Goal: Task Accomplishment & Management: Complete application form

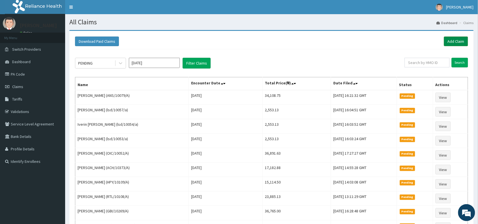
click at [456, 37] on link "Add Claim" at bounding box center [456, 42] width 24 height 10
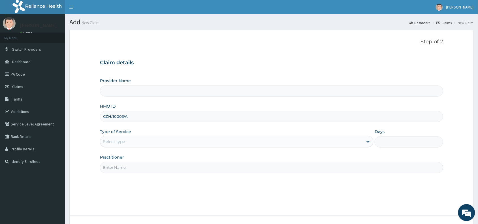
click at [112, 118] on input "CZH/10003/A" at bounding box center [272, 116] width 344 height 11
type input "CZH/10003/A"
click at [108, 141] on div "Select type" at bounding box center [114, 142] width 22 height 6
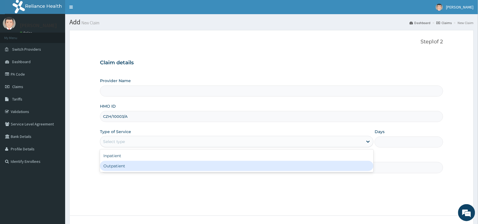
click at [112, 168] on div "Outpatient" at bounding box center [237, 166] width 274 height 10
type input "1"
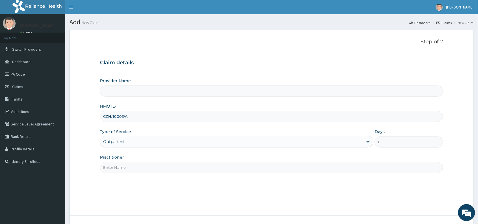
click at [118, 172] on input "Practitioner" at bounding box center [272, 167] width 344 height 11
type input "Dr"
type input "Reliance Family Clinics (RFC) - Abuja"
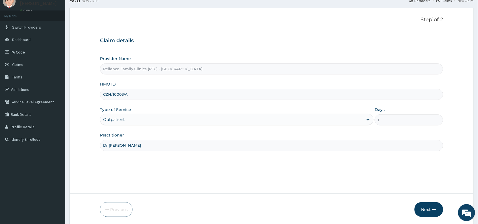
scroll to position [43, 0]
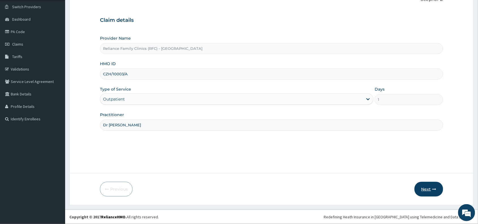
type input "Dr Wini"
click at [426, 190] on button "Next" at bounding box center [429, 189] width 29 height 15
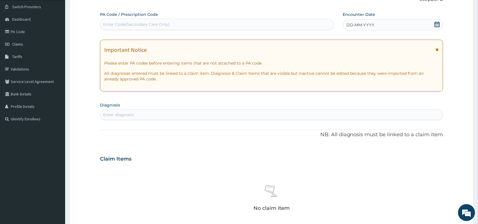
click at [142, 24] on div "Enter Code(Secondary Care Only)" at bounding box center [136, 25] width 67 height 6
paste input "PA/2E5D84"
type input "PA/2E5D84"
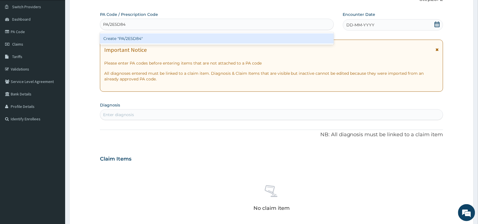
click at [141, 40] on div "Create "PA/2E5D84"" at bounding box center [217, 38] width 234 height 10
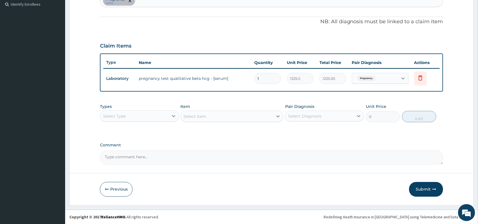
scroll to position [156, 0]
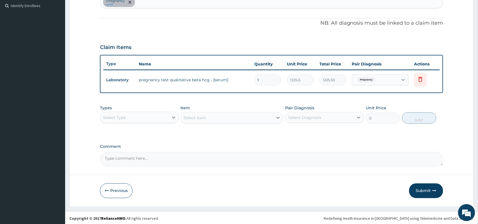
click at [154, 2] on div "Pregnancy query" at bounding box center [271, 2] width 343 height 12
type input "tirednes"
click at [125, 17] on h4 "Muscle fatigue" at bounding box center [143, 16] width 80 height 4
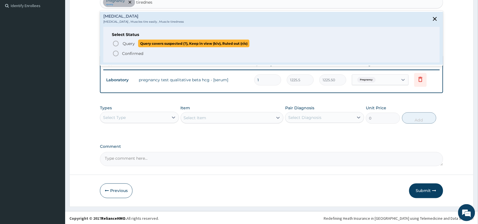
click at [115, 43] on icon "status option query" at bounding box center [116, 43] width 7 height 7
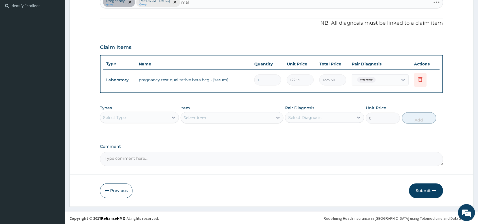
type input "mala"
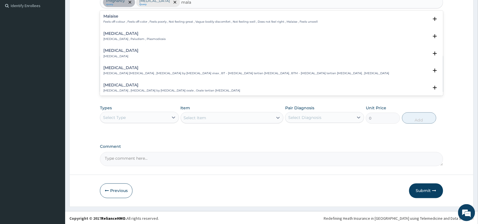
click at [112, 34] on h4 "Malaria" at bounding box center [134, 33] width 62 height 4
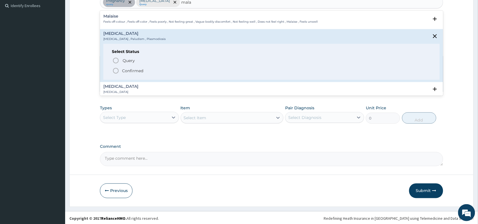
click at [114, 70] on icon "status option filled" at bounding box center [116, 70] width 7 height 7
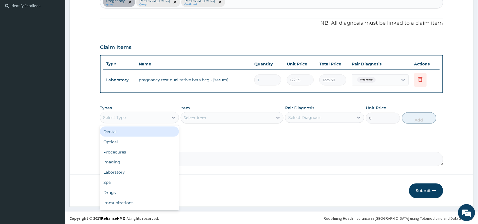
click at [152, 118] on div "Select Type" at bounding box center [134, 117] width 68 height 9
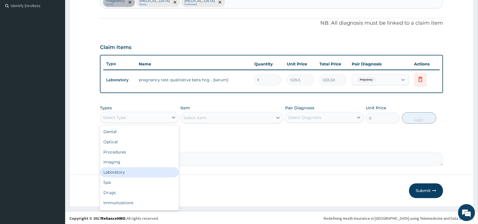
drag, startPoint x: 122, startPoint y: 173, endPoint x: 155, endPoint y: 162, distance: 34.6
click at [123, 172] on div "Laboratory" at bounding box center [139, 173] width 79 height 10
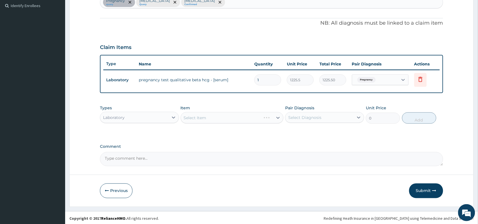
scroll to position [157, 0]
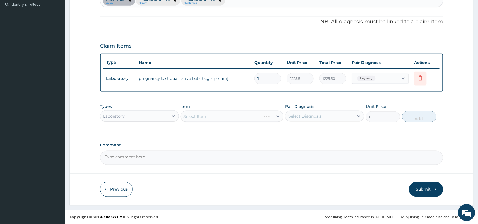
click at [219, 118] on div "Select Item" at bounding box center [232, 116] width 103 height 11
click at [219, 115] on div "Select Item" at bounding box center [232, 116] width 103 height 11
click at [219, 115] on div "Select Item" at bounding box center [227, 116] width 92 height 9
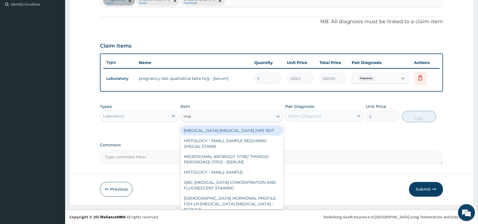
type input "mala"
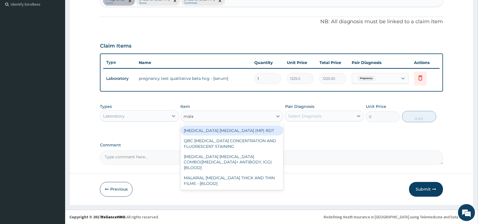
click at [226, 132] on div "MALARIA PARASITE (MP) RDT" at bounding box center [232, 131] width 103 height 10
type input "1531.875"
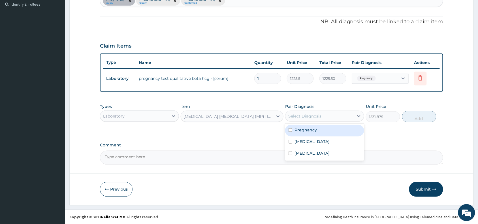
click at [329, 113] on div "Select Diagnosis" at bounding box center [320, 116] width 68 height 9
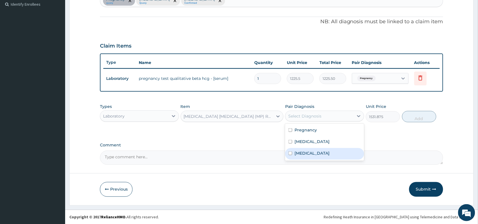
drag, startPoint x: 313, startPoint y: 153, endPoint x: 330, endPoint y: 148, distance: 18.0
click at [315, 153] on div "Malaria" at bounding box center [324, 154] width 79 height 12
checkbox input "true"
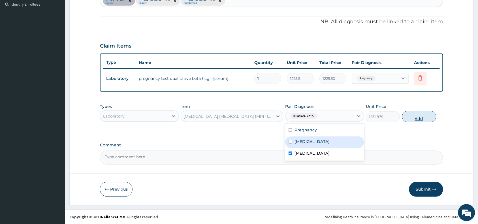
click at [419, 117] on button "Add" at bounding box center [419, 116] width 34 height 11
type input "0"
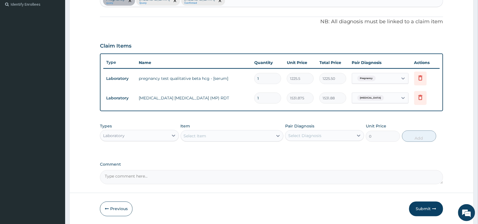
click at [193, 134] on div "Select Item" at bounding box center [195, 136] width 23 height 6
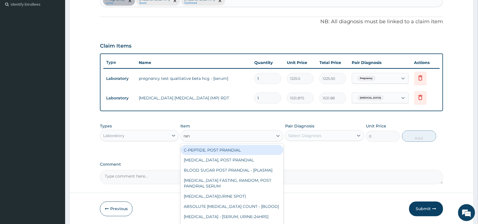
type input "rand"
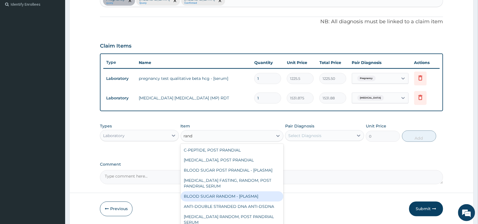
click at [228, 195] on div "BLOOD SUGAR RANDOM - [PLASMA]" at bounding box center [232, 197] width 103 height 10
type input "1800"
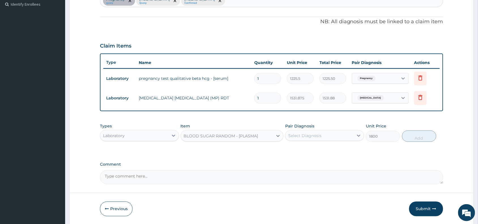
click at [316, 136] on div "Select Diagnosis" at bounding box center [305, 136] width 33 height 6
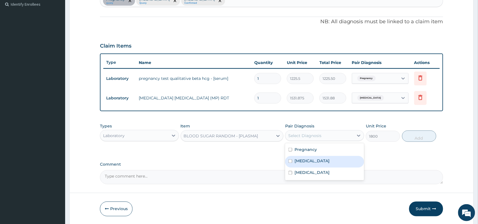
click at [315, 162] on label "Muscle fatigue" at bounding box center [312, 161] width 35 height 6
checkbox input "true"
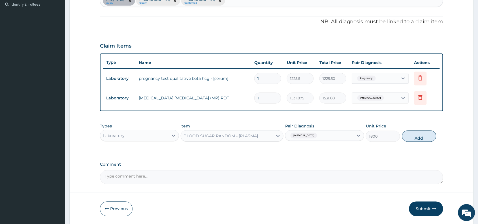
click at [418, 136] on button "Add" at bounding box center [419, 136] width 34 height 11
type input "0"
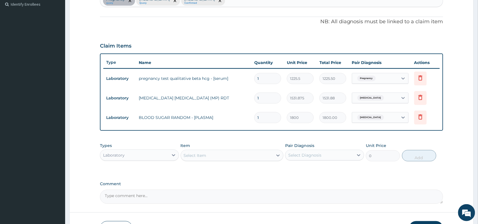
click at [188, 155] on div "Select Item" at bounding box center [195, 156] width 23 height 6
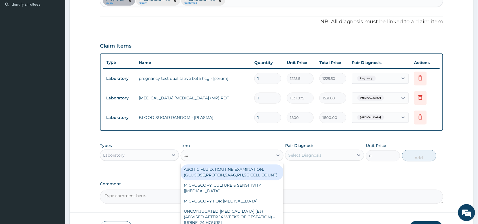
type input "com"
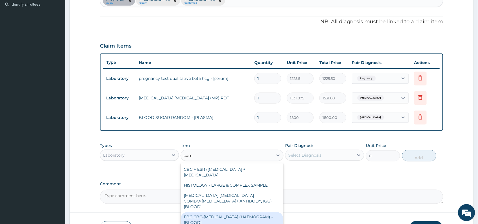
drag, startPoint x: 223, startPoint y: 211, endPoint x: 288, endPoint y: 165, distance: 79.2
click at [224, 212] on div "FBC CBC-COMPLETE BLOOD COUNT (HAEMOGRAM) - [BLOOD]" at bounding box center [232, 220] width 103 height 16
type input "4085"
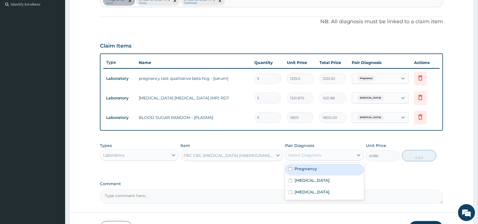
click at [308, 153] on div "Select Diagnosis" at bounding box center [305, 155] width 33 height 6
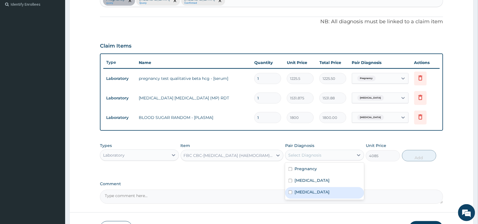
drag, startPoint x: 313, startPoint y: 190, endPoint x: 363, endPoint y: 172, distance: 53.4
click at [315, 190] on div "Malaria" at bounding box center [324, 193] width 79 height 12
checkbox input "true"
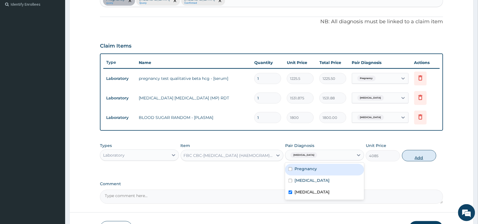
click at [425, 158] on button "Add" at bounding box center [419, 155] width 34 height 11
type input "0"
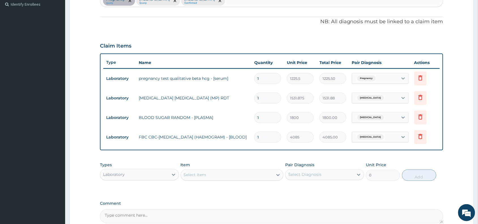
scroll to position [216, 0]
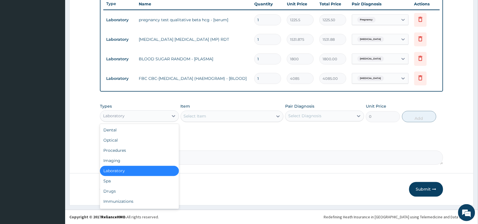
click at [148, 115] on div "Laboratory" at bounding box center [134, 116] width 68 height 9
click at [123, 149] on div "Procedures" at bounding box center [139, 151] width 79 height 10
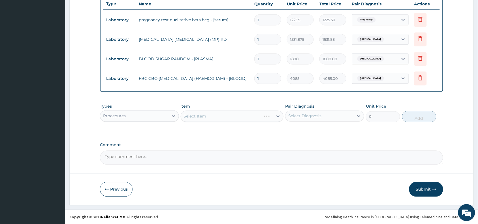
click at [213, 114] on div "Select Item" at bounding box center [232, 116] width 103 height 11
click at [213, 114] on div "Select Item" at bounding box center [227, 116] width 92 height 9
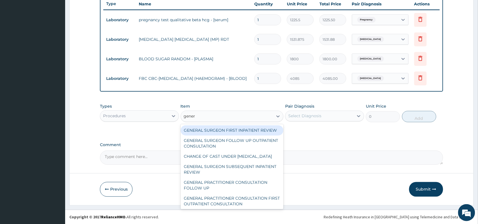
type input "genera"
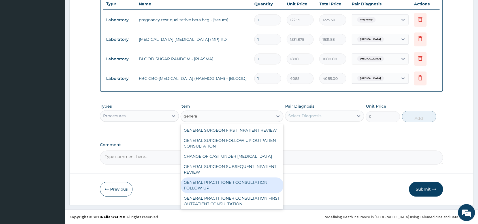
scroll to position [14, 0]
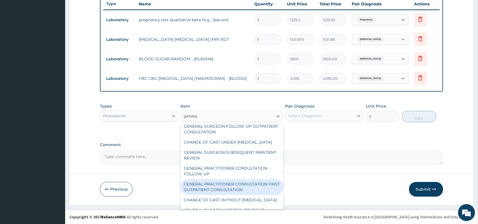
click at [248, 195] on div "GENERAL PRACTITIONER CONSULTATION FIRST OUTPATIENT CONSULTATION" at bounding box center [232, 187] width 103 height 16
type input "3370.125"
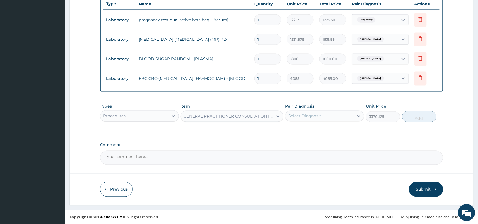
click at [310, 118] on div "Select Diagnosis" at bounding box center [305, 116] width 33 height 6
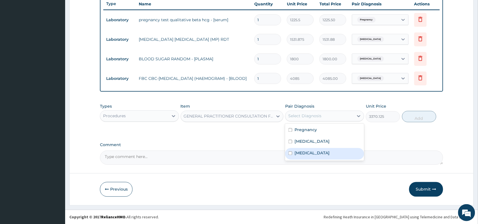
click at [316, 154] on div "Malaria" at bounding box center [324, 154] width 79 height 12
checkbox input "true"
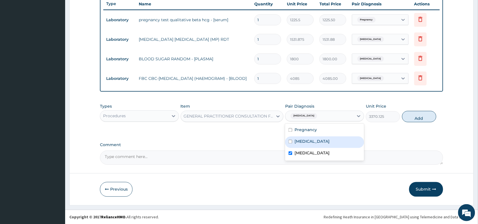
drag, startPoint x: 319, startPoint y: 143, endPoint x: 322, endPoint y: 138, distance: 5.8
click at [319, 143] on label "Muscle fatigue" at bounding box center [312, 142] width 35 height 6
checkbox input "true"
click at [322, 131] on div "Pregnancy" at bounding box center [324, 131] width 79 height 12
checkbox input "true"
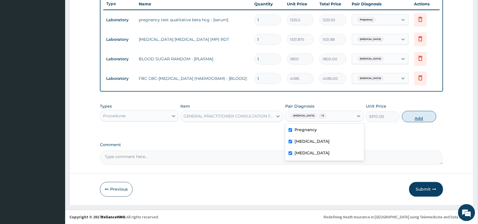
click at [417, 116] on button "Add" at bounding box center [419, 116] width 34 height 11
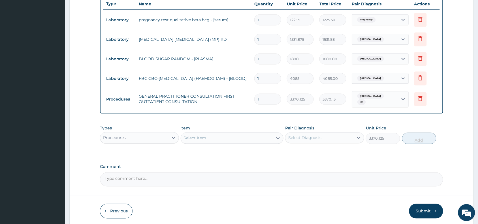
type input "0"
click at [162, 136] on div "Procedures" at bounding box center [134, 137] width 68 height 9
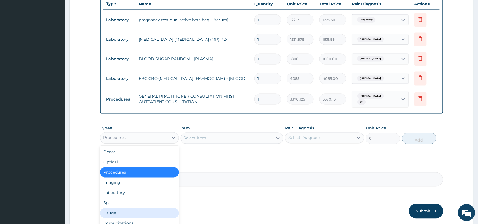
drag, startPoint x: 135, startPoint y: 211, endPoint x: 157, endPoint y: 205, distance: 22.1
click at [135, 211] on div "Drugs" at bounding box center [139, 213] width 79 height 10
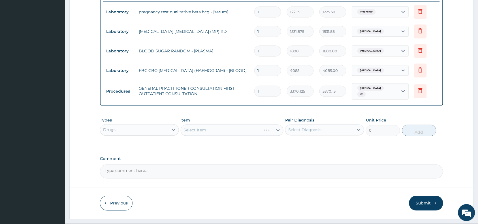
scroll to position [236, 0]
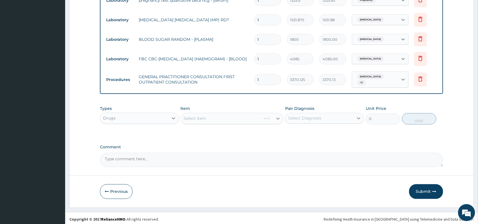
click at [232, 117] on div "Select Item" at bounding box center [232, 118] width 103 height 11
click at [235, 117] on div "Select Item" at bounding box center [232, 118] width 103 height 11
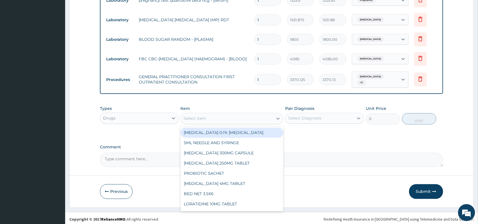
click at [223, 114] on div "Select Item" at bounding box center [227, 118] width 92 height 9
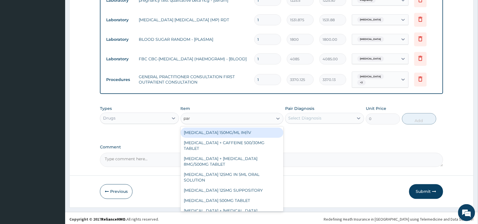
type input "para"
click at [230, 131] on div "PARACETAMOL 150MG/ML IM/IV" at bounding box center [232, 133] width 103 height 10
type input "300"
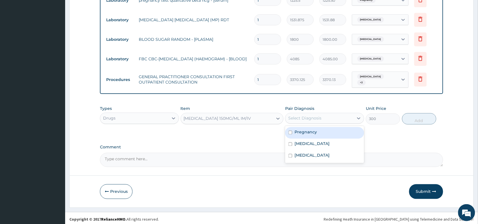
click at [302, 116] on div "Select Diagnosis" at bounding box center [305, 119] width 33 height 6
click at [303, 133] on div "Pregnancy" at bounding box center [324, 133] width 79 height 12
checkbox input "true"
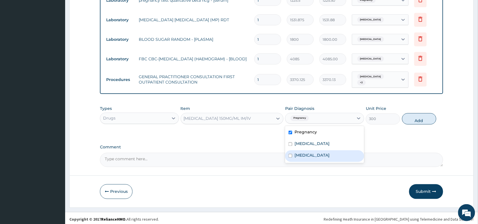
click at [310, 156] on div "Malaria" at bounding box center [324, 157] width 79 height 12
checkbox input "true"
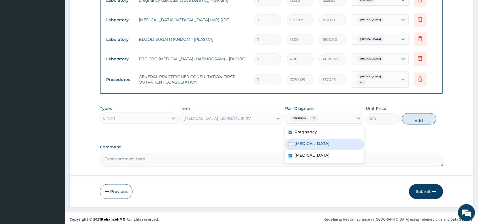
click at [313, 142] on label "Muscle fatigue" at bounding box center [312, 144] width 35 height 6
checkbox input "true"
click at [323, 130] on div "Pregnancy" at bounding box center [324, 133] width 79 height 12
checkbox input "false"
click at [317, 141] on label "Muscle fatigue" at bounding box center [312, 144] width 35 height 6
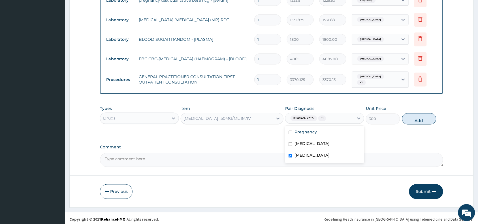
checkbox input "false"
click at [418, 115] on button "Add" at bounding box center [419, 118] width 34 height 11
type input "0"
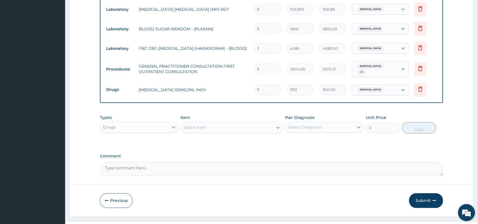
scroll to position [255, 0]
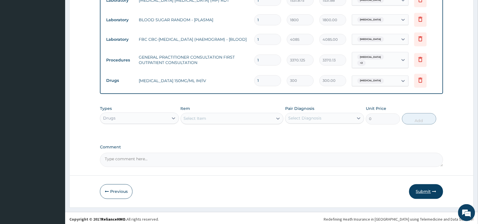
click at [423, 188] on button "Submit" at bounding box center [427, 192] width 34 height 15
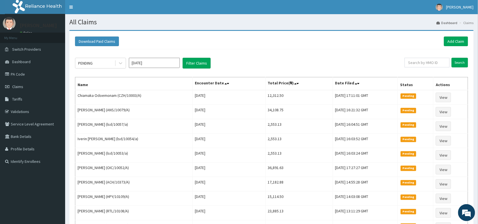
click at [175, 39] on div "Download Paid Claims Add Claim" at bounding box center [271, 42] width 393 height 10
click at [456, 42] on link "Add Claim" at bounding box center [456, 42] width 24 height 10
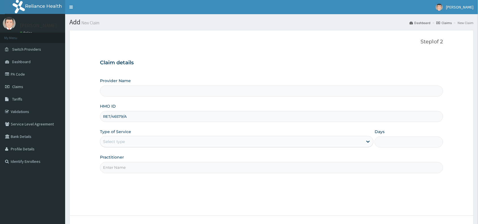
type input "RET/46579/A"
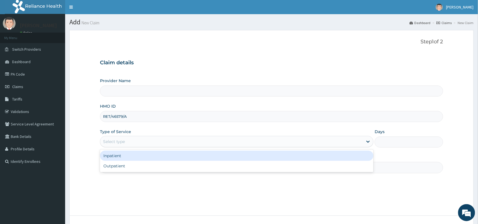
click at [113, 144] on div "Select type" at bounding box center [114, 142] width 22 height 6
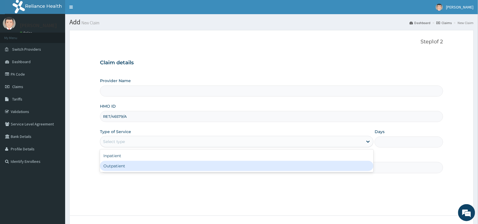
click at [117, 165] on div "Outpatient" at bounding box center [237, 166] width 274 height 10
type input "1"
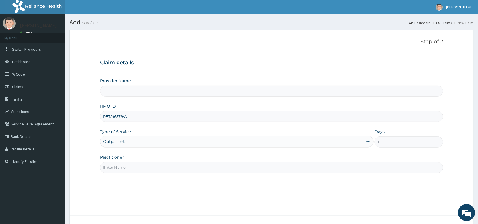
type input "Reliance Family Clinics (RFC) - Abuja"
click at [118, 167] on input "Practitioner" at bounding box center [272, 167] width 344 height 11
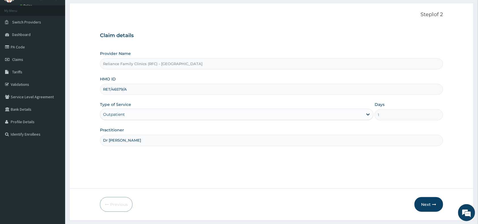
scroll to position [43, 0]
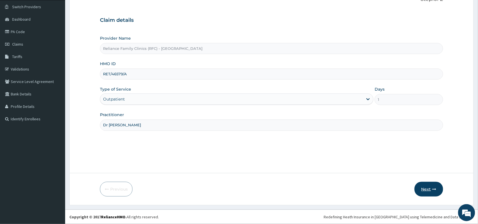
type input "Dr Wini"
click at [426, 188] on button "Next" at bounding box center [429, 189] width 29 height 15
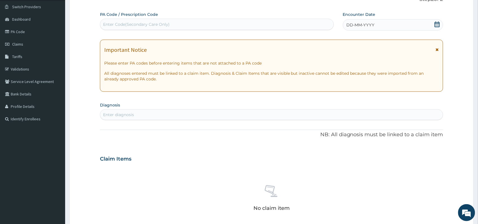
scroll to position [0, 0]
click at [354, 26] on span "DD-MM-YYYY" at bounding box center [361, 25] width 28 height 6
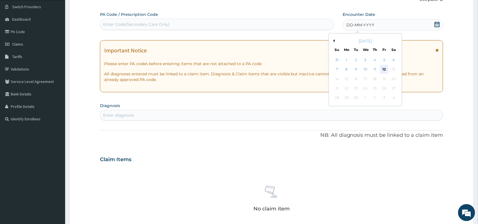
click at [384, 70] on div "12" at bounding box center [384, 69] width 9 height 9
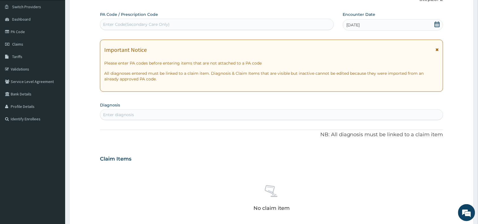
click at [121, 116] on div "Enter diagnosis" at bounding box center [118, 115] width 31 height 6
type input "mala"
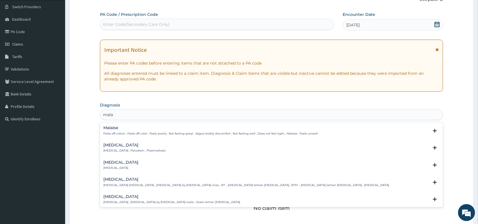
click at [116, 146] on h4 "Malaria" at bounding box center [134, 145] width 62 height 4
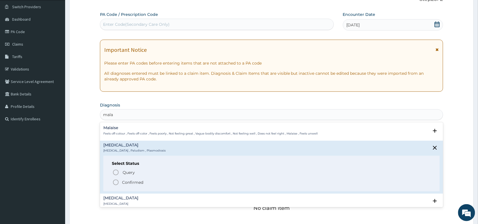
drag, startPoint x: 116, startPoint y: 182, endPoint x: 182, endPoint y: 148, distance: 74.3
click at [116, 181] on icon "status option filled" at bounding box center [116, 182] width 7 height 7
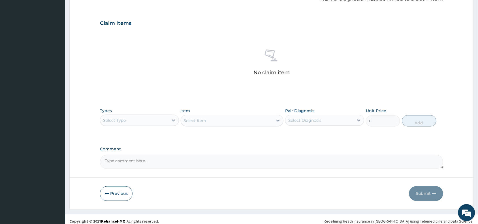
scroll to position [185, 0]
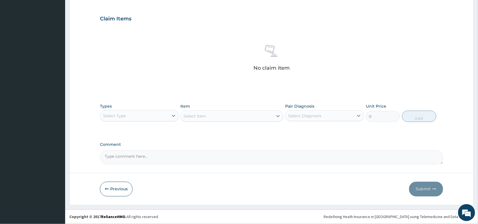
click at [135, 114] on div "Select Type" at bounding box center [134, 115] width 68 height 9
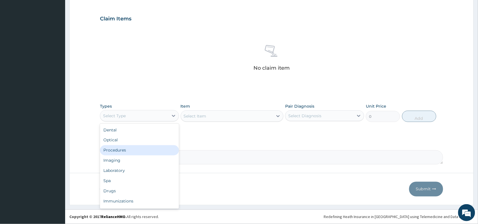
click at [128, 152] on div "Procedures" at bounding box center [139, 150] width 79 height 10
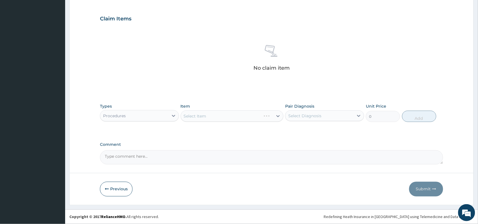
click at [220, 114] on div "Select Item" at bounding box center [232, 116] width 103 height 11
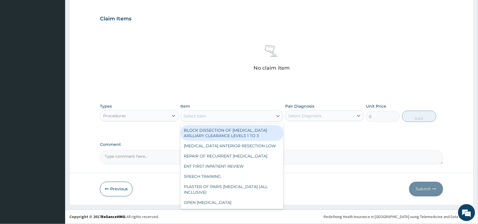
click at [220, 114] on div "Select Item" at bounding box center [227, 116] width 92 height 9
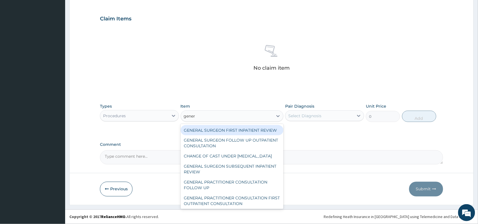
type input "genera"
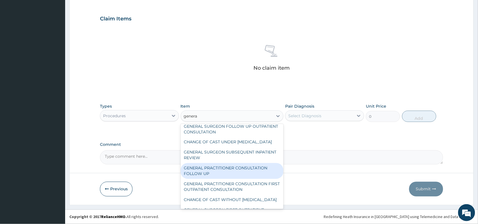
scroll to position [28, 0]
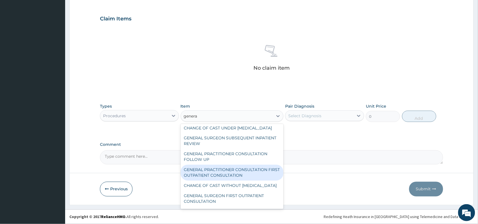
click at [217, 181] on div "GENERAL PRACTITIONER CONSULTATION FIRST OUTPATIENT CONSULTATION" at bounding box center [232, 173] width 103 height 16
type input "3370.125"
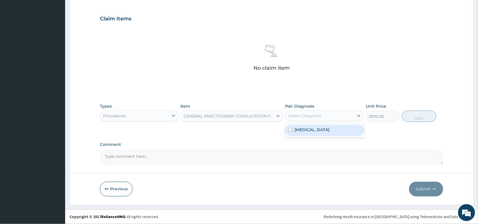
click at [314, 114] on div "Select Diagnosis" at bounding box center [305, 116] width 33 height 6
click at [314, 130] on div "Malaria" at bounding box center [324, 131] width 79 height 12
checkbox input "true"
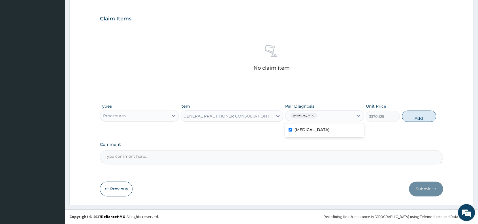
click at [419, 118] on button "Add" at bounding box center [419, 116] width 34 height 11
type input "0"
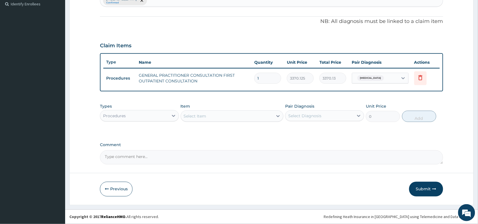
scroll to position [157, 0]
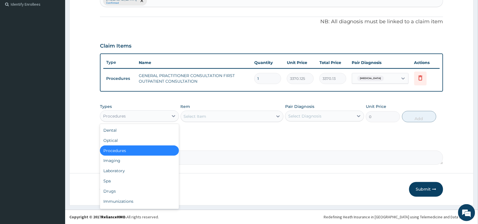
click at [163, 114] on div "Procedures" at bounding box center [134, 116] width 68 height 9
click at [134, 168] on div "Laboratory" at bounding box center [139, 171] width 79 height 10
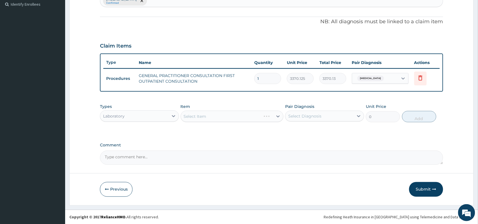
click at [196, 117] on div "Select Item" at bounding box center [232, 116] width 103 height 11
click at [205, 116] on div "Select Item" at bounding box center [232, 116] width 103 height 11
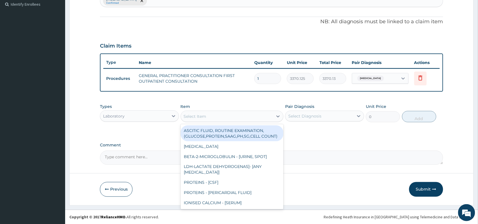
click at [205, 116] on div "Select Item" at bounding box center [195, 117] width 23 height 6
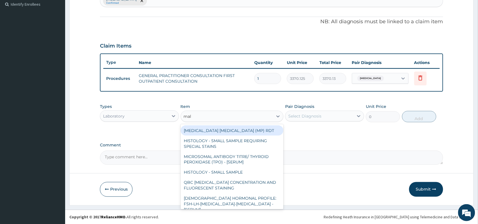
type input "mala"
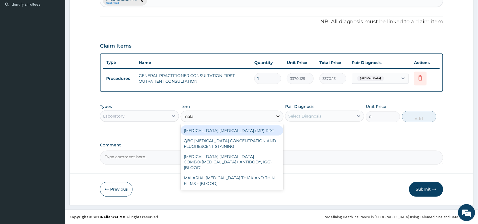
drag, startPoint x: 213, startPoint y: 129, endPoint x: 274, endPoint y: 118, distance: 62.3
click at [219, 129] on div "MALARIA PARASITE (MP) RDT" at bounding box center [232, 131] width 103 height 10
type input "1531.875"
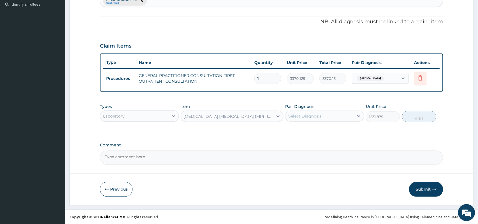
click at [301, 112] on div "Select Diagnosis" at bounding box center [320, 116] width 68 height 9
drag, startPoint x: 305, startPoint y: 130, endPoint x: 385, endPoint y: 121, distance: 80.4
click at [306, 130] on label "Malaria" at bounding box center [312, 130] width 35 height 6
checkbox input "true"
click at [427, 116] on button "Add" at bounding box center [419, 116] width 34 height 11
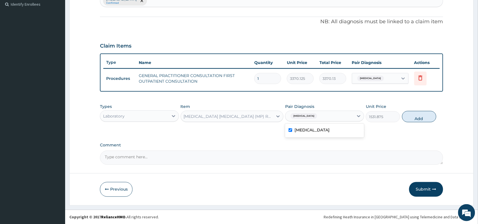
type input "0"
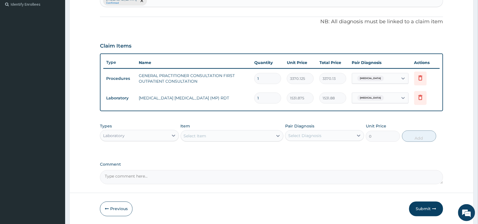
click at [206, 135] on div "Select Item" at bounding box center [195, 136] width 23 height 6
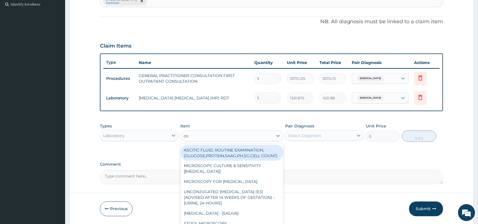
type input "com"
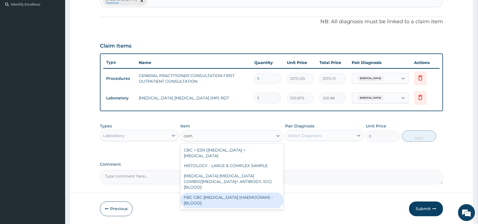
click at [234, 198] on div "FBC CBC-COMPLETE BLOOD COUNT (HAEMOGRAM) - [BLOOD]" at bounding box center [232, 201] width 103 height 16
type input "4085"
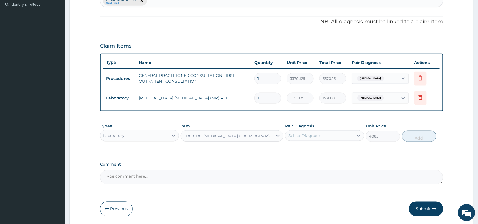
click at [316, 137] on div "Select Diagnosis" at bounding box center [305, 136] width 33 height 6
click at [313, 150] on div "Malaria" at bounding box center [324, 151] width 79 height 12
checkbox input "true"
click at [417, 137] on button "Add" at bounding box center [419, 136] width 34 height 11
type input "0"
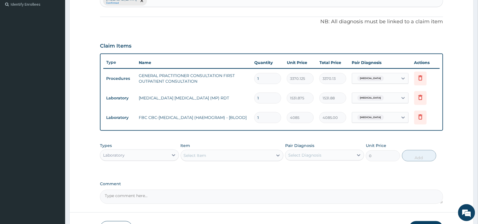
scroll to position [196, 0]
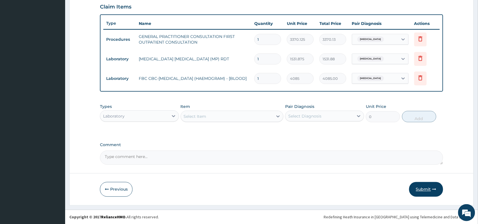
click at [425, 188] on button "Submit" at bounding box center [427, 189] width 34 height 15
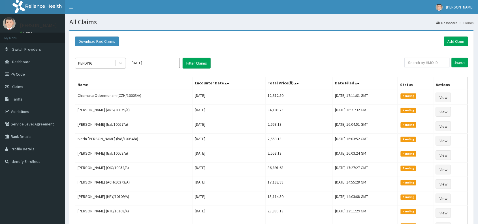
click at [110, 63] on div "PENDING" at bounding box center [94, 63] width 39 height 9
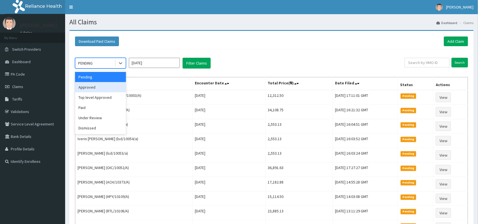
drag, startPoint x: 99, startPoint y: 89, endPoint x: 193, endPoint y: 63, distance: 97.1
click at [101, 89] on div "Approved" at bounding box center [100, 87] width 51 height 10
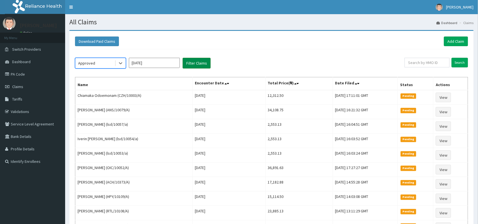
click at [194, 62] on button "Filter Claims" at bounding box center [197, 63] width 28 height 11
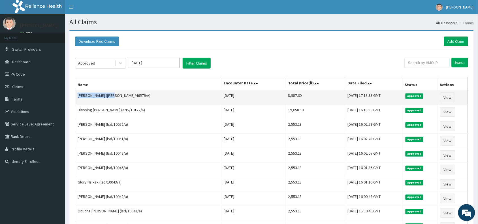
drag, startPoint x: 109, startPoint y: 97, endPoint x: 77, endPoint y: 98, distance: 31.5
click at [77, 98] on td "[PERSON_NAME] ([PERSON_NAME]/46579/A)" at bounding box center [148, 97] width 146 height 15
copy td "[PERSON_NAME]"
